Goal: Task Accomplishment & Management: Manage account settings

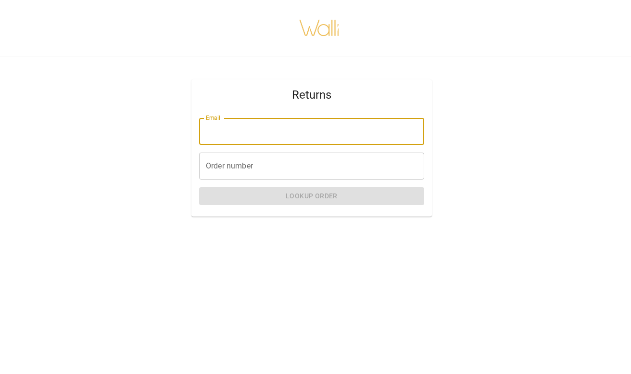
click at [302, 137] on input "Email" at bounding box center [311, 131] width 225 height 27
type input "**********"
click at [281, 163] on input "Order number" at bounding box center [311, 165] width 225 height 27
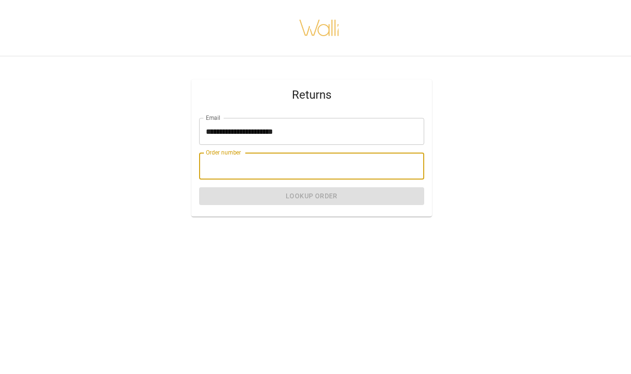
paste input "*******"
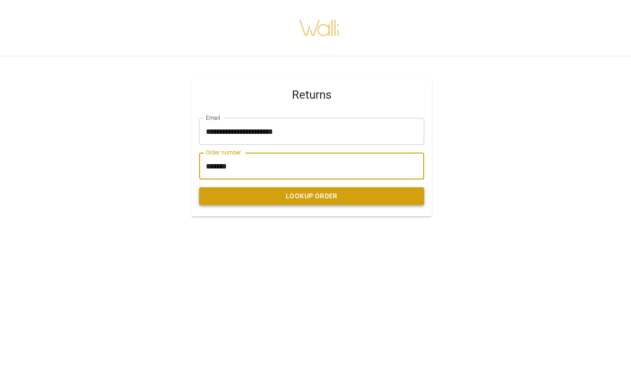
type input "*******"
click at [254, 199] on button "Lookup Order" at bounding box center [311, 196] width 225 height 18
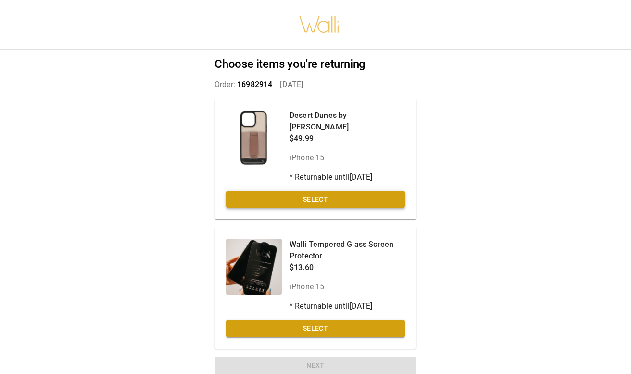
click at [336, 190] on button "Select" at bounding box center [315, 199] width 179 height 18
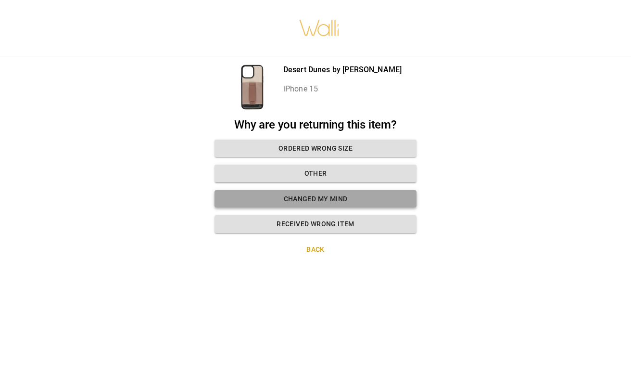
click at [342, 196] on button "Changed my mind" at bounding box center [315, 199] width 202 height 18
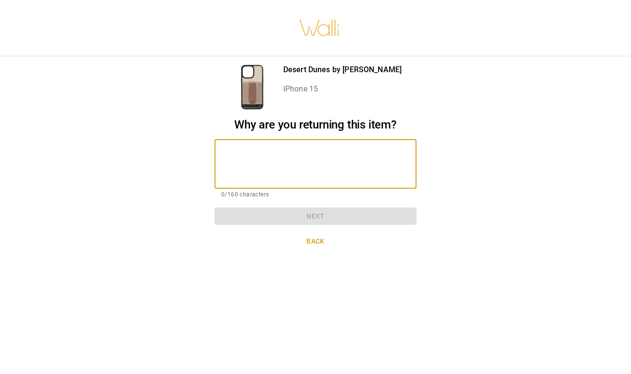
click at [335, 168] on textarea at bounding box center [315, 163] width 189 height 33
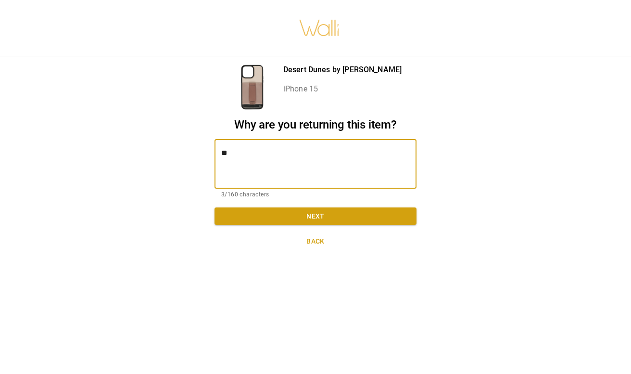
type textarea "*"
type textarea "**********"
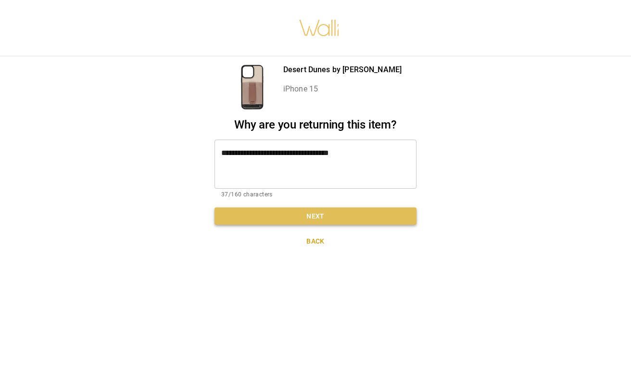
click at [357, 214] on button "Next" at bounding box center [315, 216] width 202 height 18
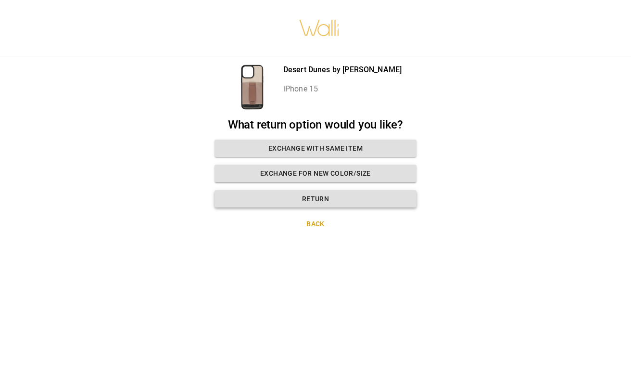
click at [336, 196] on button "Return" at bounding box center [315, 199] width 202 height 18
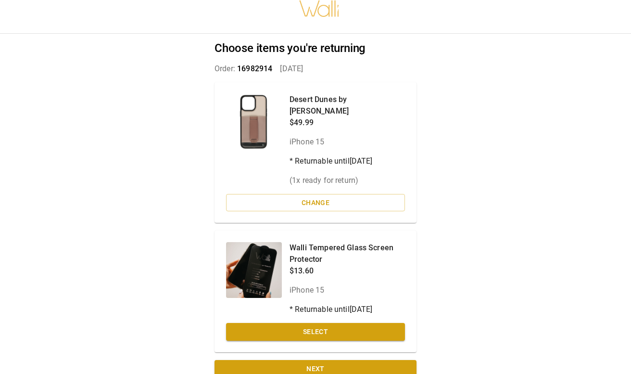
scroll to position [19, 0]
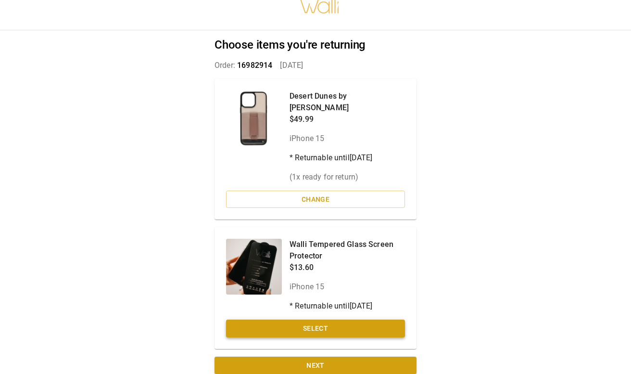
click at [338, 319] on button "Select" at bounding box center [315, 328] width 179 height 18
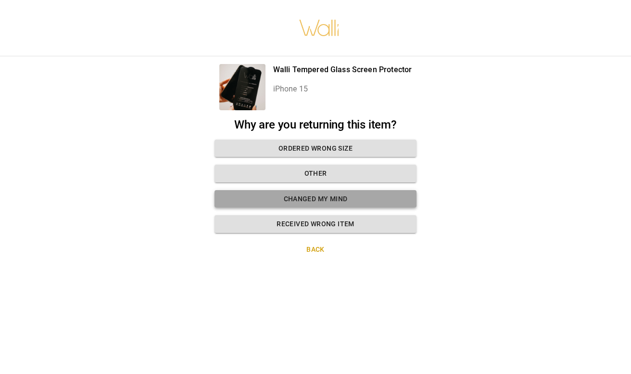
click at [336, 199] on button "Changed my mind" at bounding box center [315, 199] width 202 height 18
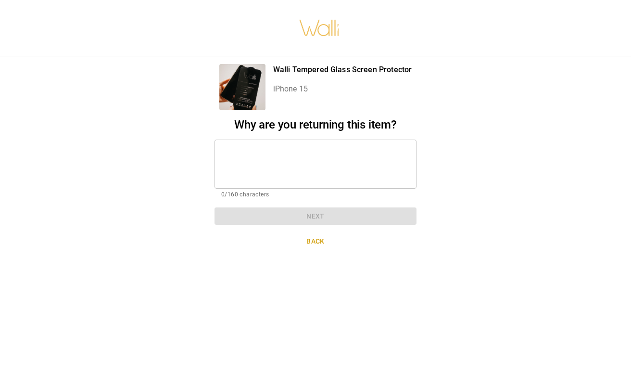
click at [321, 174] on textarea at bounding box center [315, 163] width 189 height 33
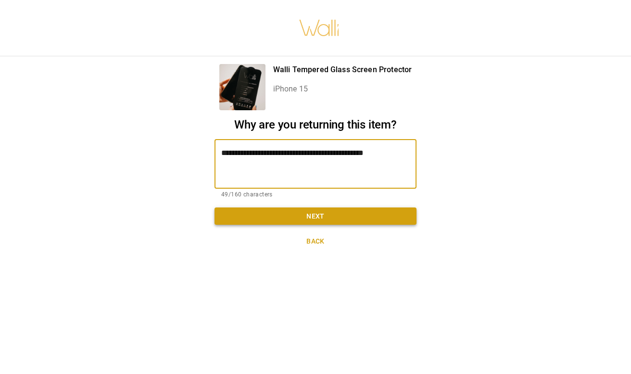
type textarea "**********"
click at [329, 220] on button "Next" at bounding box center [315, 216] width 202 height 18
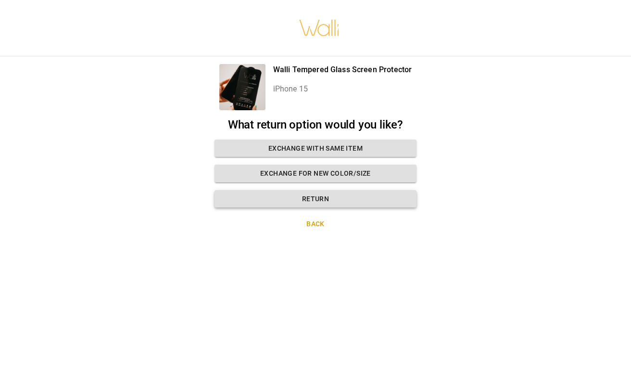
click at [334, 201] on button "Return" at bounding box center [315, 199] width 202 height 18
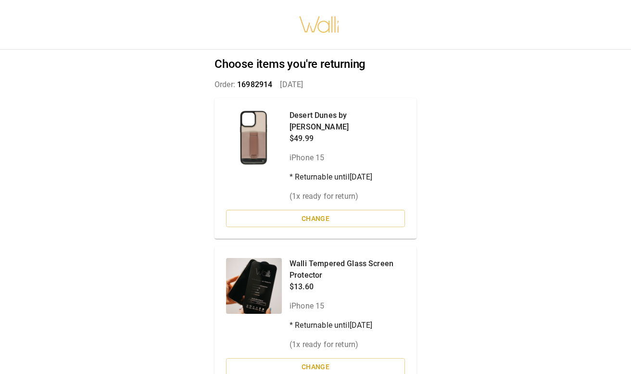
scroll to position [38, 0]
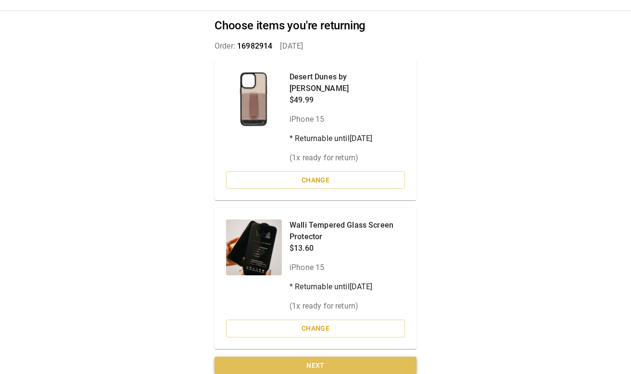
click at [319, 356] on button "Next" at bounding box center [315, 365] width 202 height 18
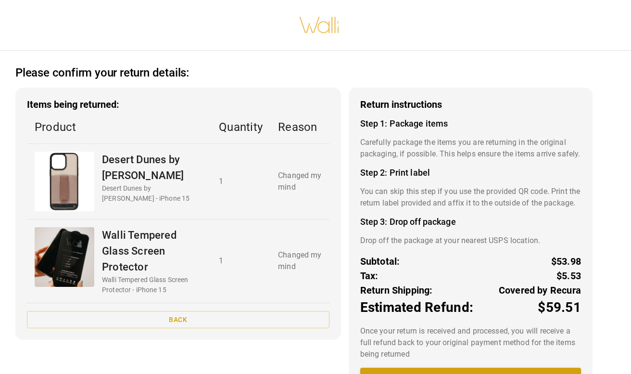
scroll to position [60, 0]
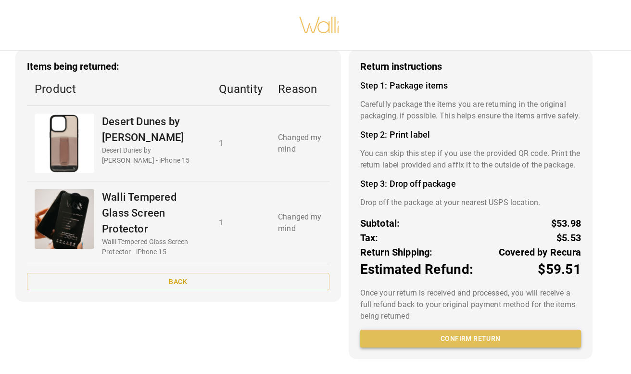
click at [498, 342] on button "Confirm return" at bounding box center [470, 338] width 221 height 18
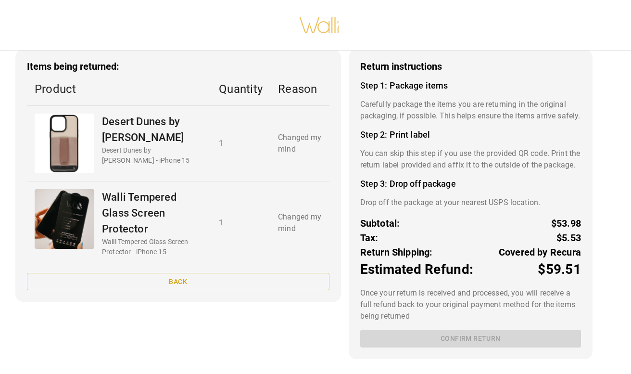
scroll to position [36, 0]
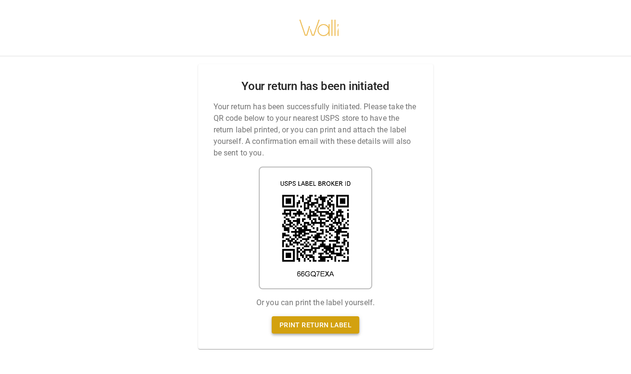
click at [336, 329] on link "Print return label" at bounding box center [316, 325] width 88 height 18
